Goal: Find specific page/section: Find specific page/section

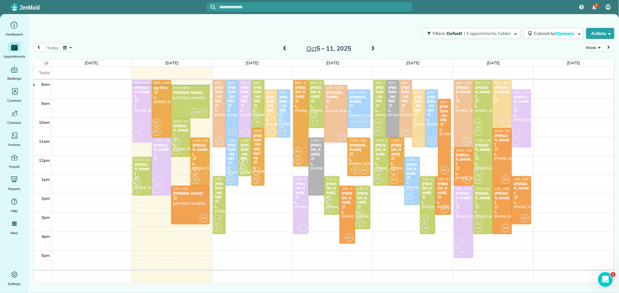
click at [244, 32] on div "Filters: Default | 5 appointments hidden Colored by Cleaners Color by Cleaner C…" at bounding box center [323, 33] width 591 height 20
click at [192, 99] on div at bounding box center [190, 101] width 38 height 33
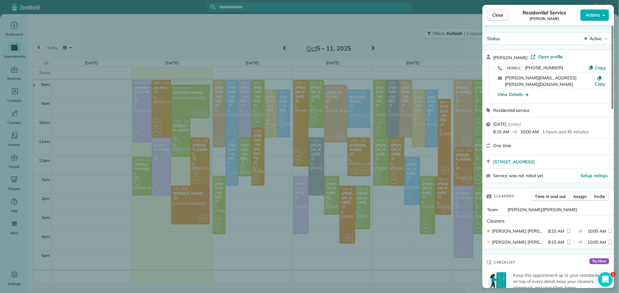
click at [490, 12] on button "Close" at bounding box center [497, 15] width 21 height 12
